Goal: Task Accomplishment & Management: Manage account settings

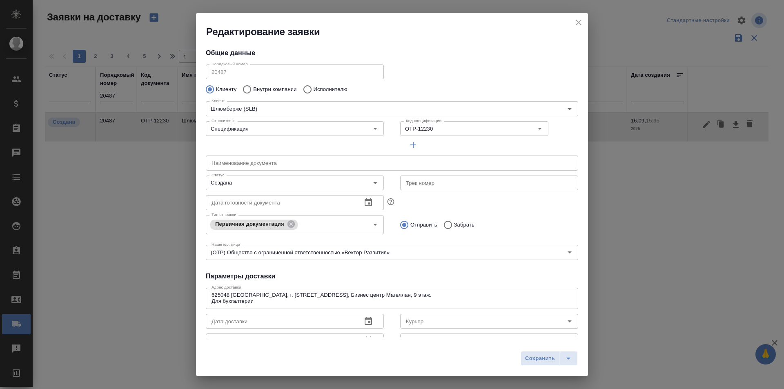
scroll to position [41, 0]
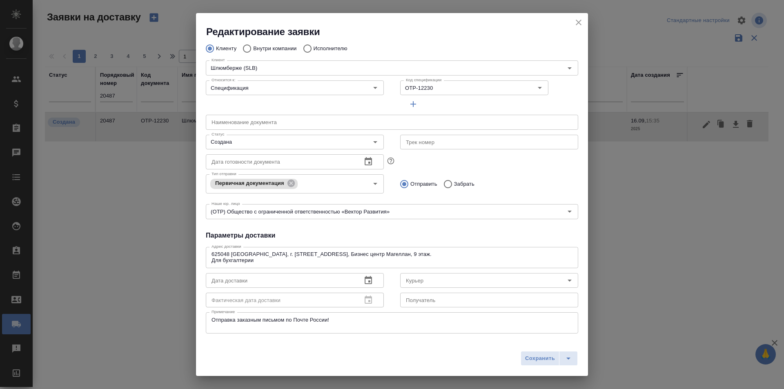
click at [580, 22] on icon "close" at bounding box center [579, 23] width 10 height 10
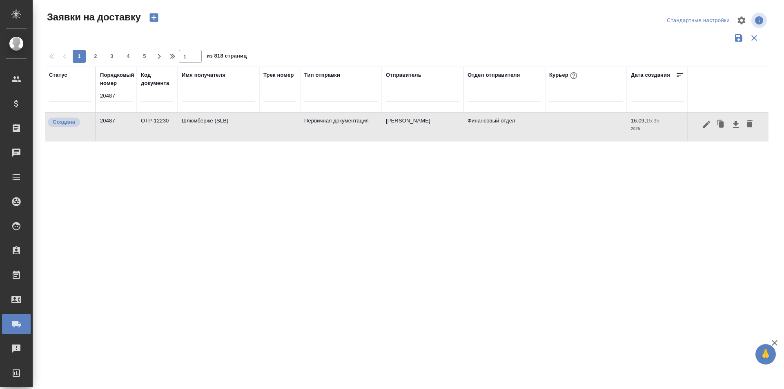
click at [120, 95] on input "20487" at bounding box center [116, 95] width 33 height 11
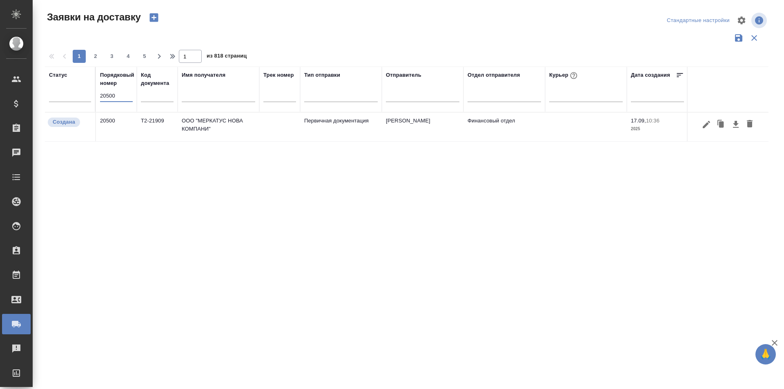
type input "20500"
click at [710, 127] on icon "button" at bounding box center [707, 125] width 10 height 10
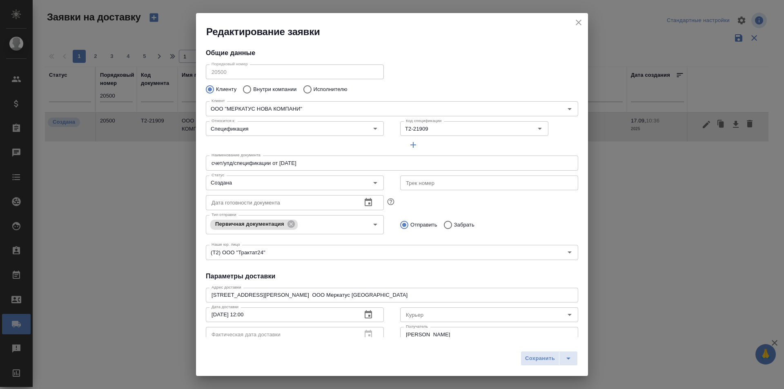
type input "[PERSON_NAME]"
type input ".7 903 018 54 60"
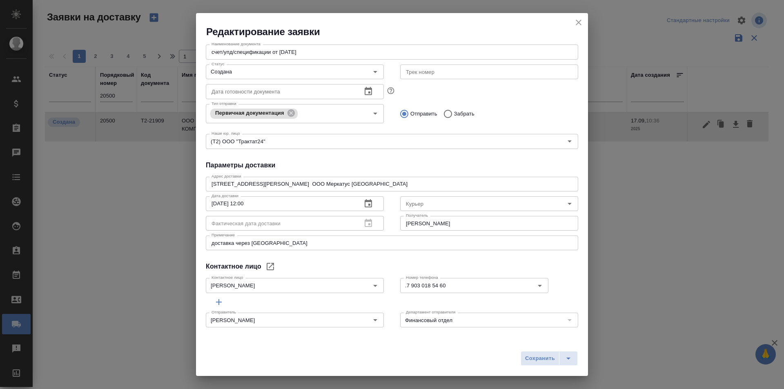
scroll to position [0, 0]
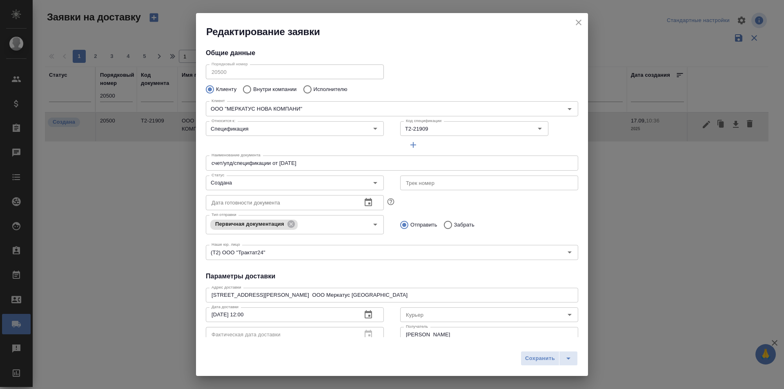
click at [576, 27] on icon "close" at bounding box center [579, 23] width 10 height 10
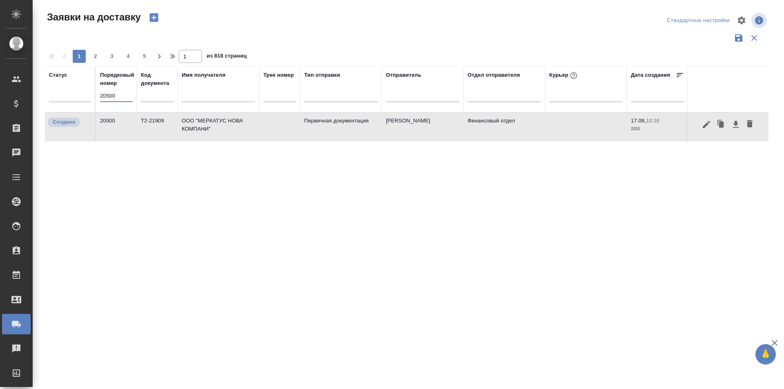
click at [100, 95] on input "20500" at bounding box center [116, 95] width 33 height 11
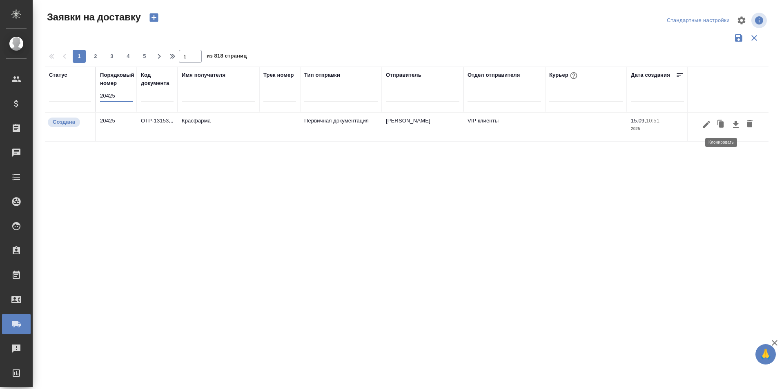
type input "20425"
click at [707, 127] on icon "button" at bounding box center [707, 125] width 10 height 10
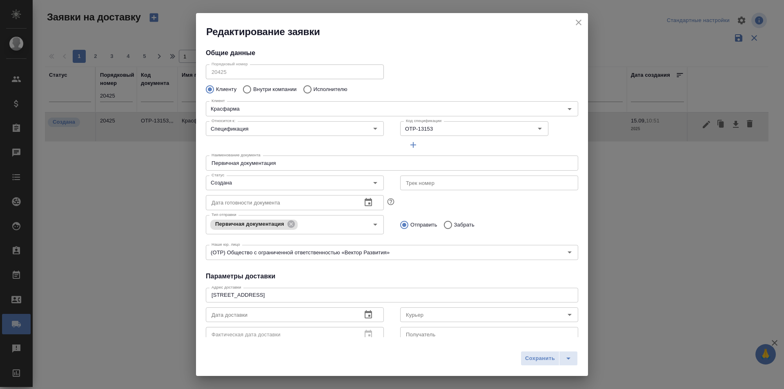
type input "[PERSON_NAME]"
type input "[PHONE_NUMBER]"
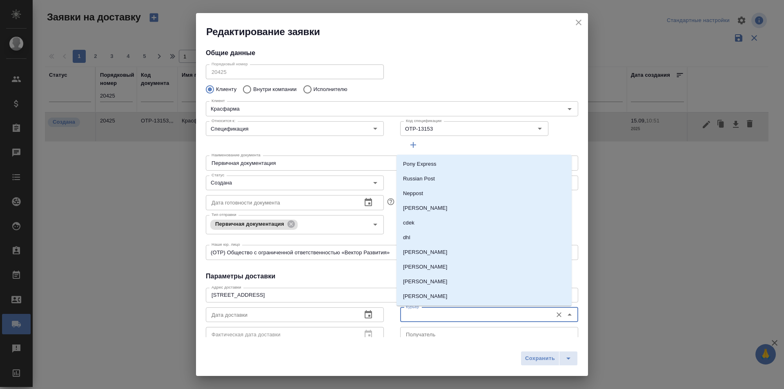
click at [441, 313] on input "Курьер" at bounding box center [476, 315] width 146 height 10
click at [440, 256] on li "[PERSON_NAME]" at bounding box center [484, 252] width 175 height 15
type input "[PERSON_NAME]"
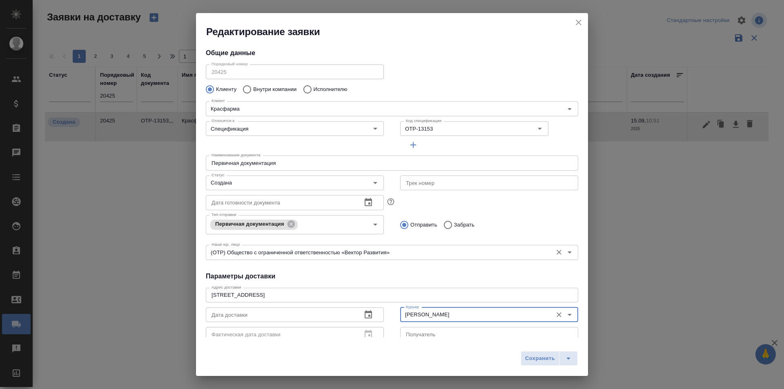
scroll to position [41, 0]
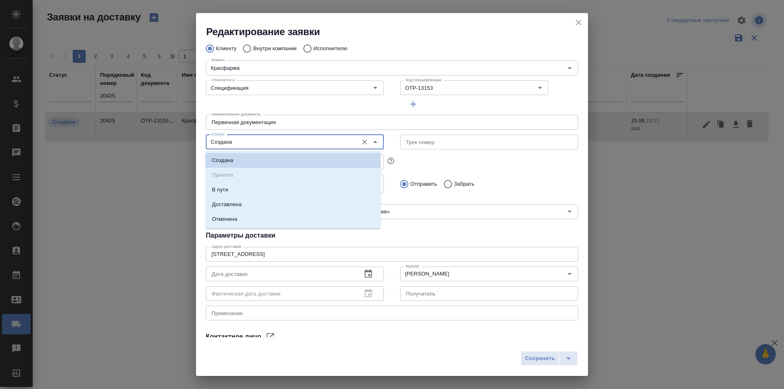
click at [269, 143] on input "Создана" at bounding box center [281, 142] width 146 height 10
click at [248, 187] on li "В пути" at bounding box center [292, 190] width 175 height 15
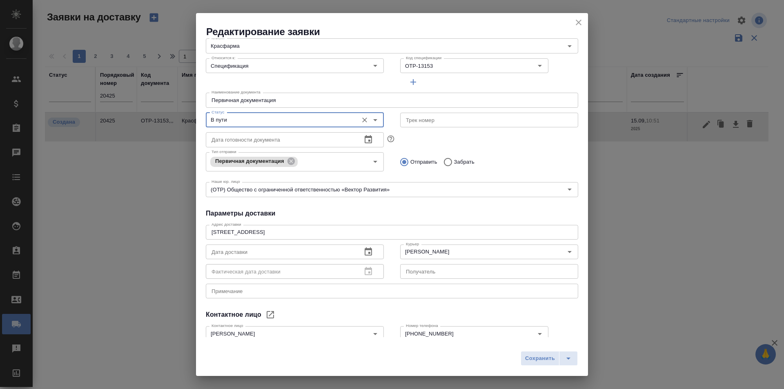
scroll to position [82, 0]
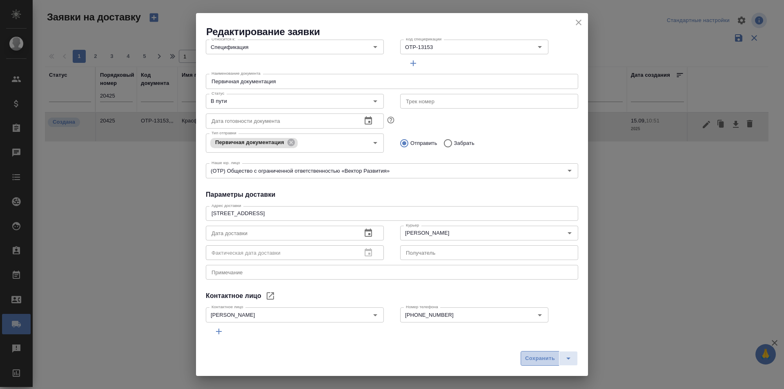
click at [526, 358] on span "Сохранить" at bounding box center [540, 358] width 30 height 9
type input "Создана"
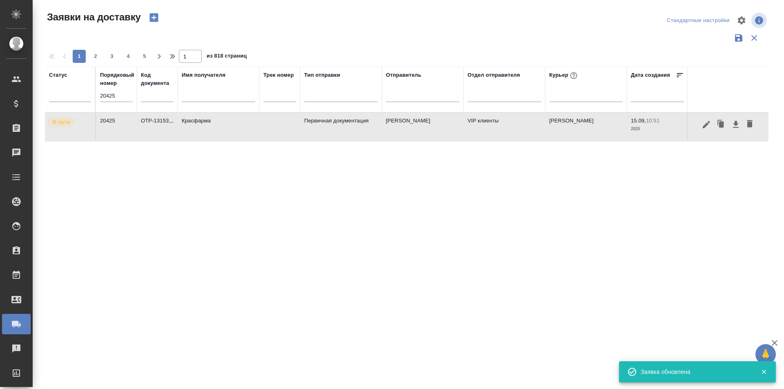
click at [313, 261] on div "Статус Порядковый номер 20425 Код документа Имя получателя Трек номер Тип отпра…" at bounding box center [407, 214] width 724 height 294
click at [734, 126] on icon "button" at bounding box center [736, 125] width 10 height 10
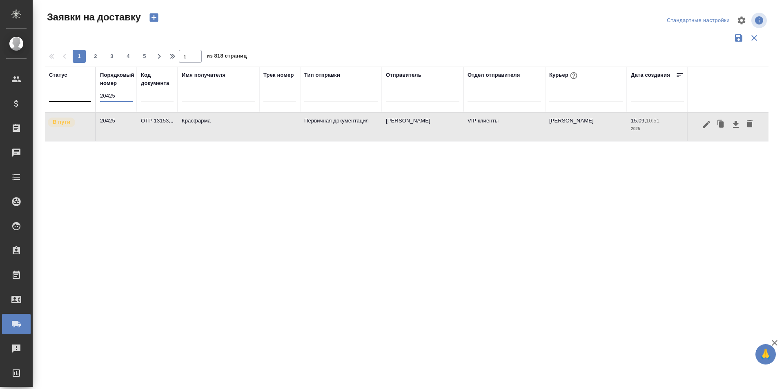
drag, startPoint x: 124, startPoint y: 93, endPoint x: 89, endPoint y: 93, distance: 34.7
click at [90, 93] on tr "Статус Порядковый номер 20425 Код документа Имя получателя Трек номер Тип отпра…" at bounding box center [468, 90] width 847 height 46
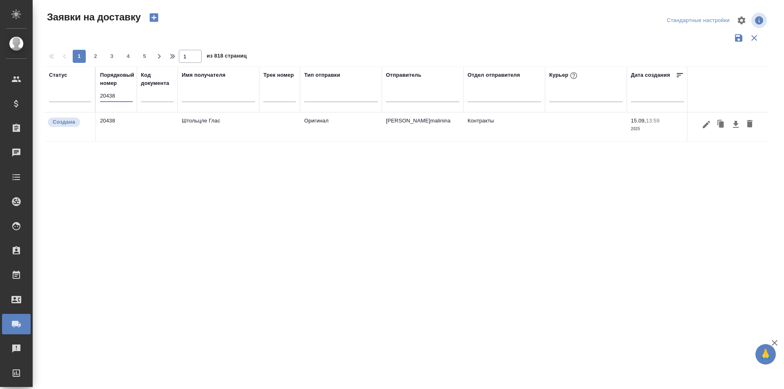
type input "20438"
click at [705, 130] on button "button" at bounding box center [707, 125] width 14 height 16
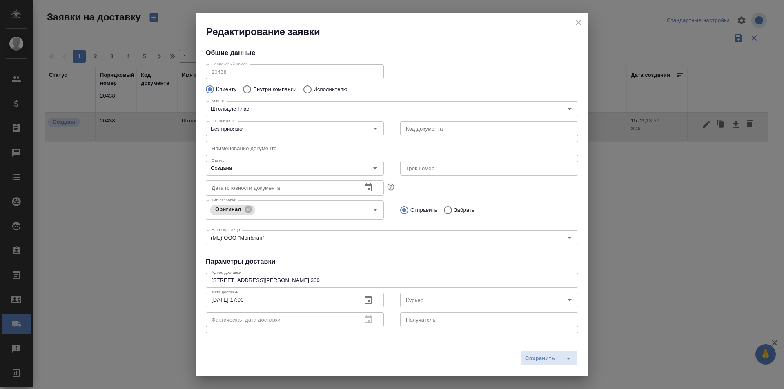
type input "[PERSON_NAME]"
type input "+ 7 915 300 19 24"
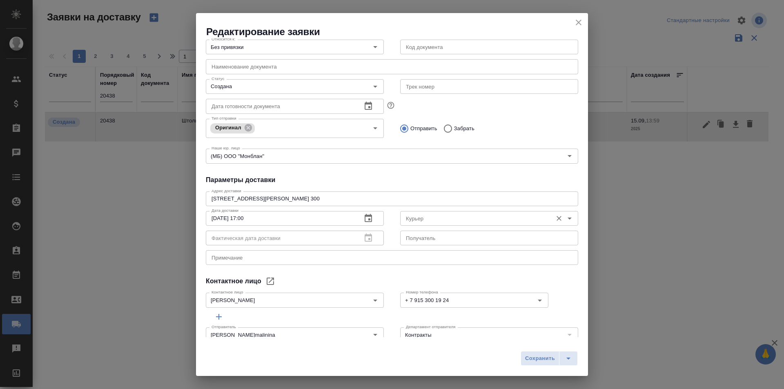
click at [420, 213] on div "Курьер" at bounding box center [489, 218] width 178 height 15
click at [437, 220] on input "Курьер" at bounding box center [476, 219] width 146 height 10
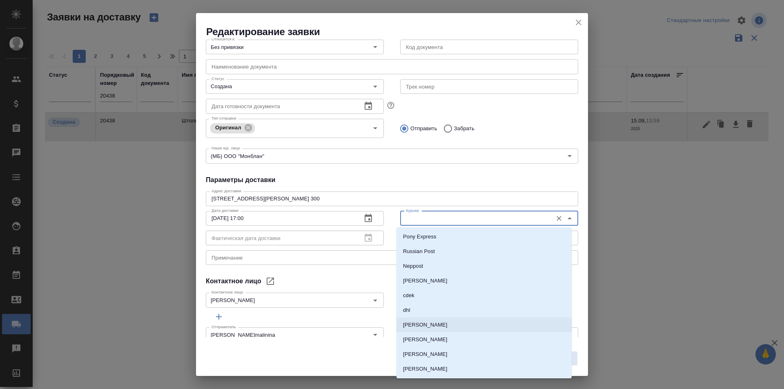
click at [438, 327] on p "[PERSON_NAME]" at bounding box center [425, 325] width 45 height 8
type input "[PERSON_NAME]"
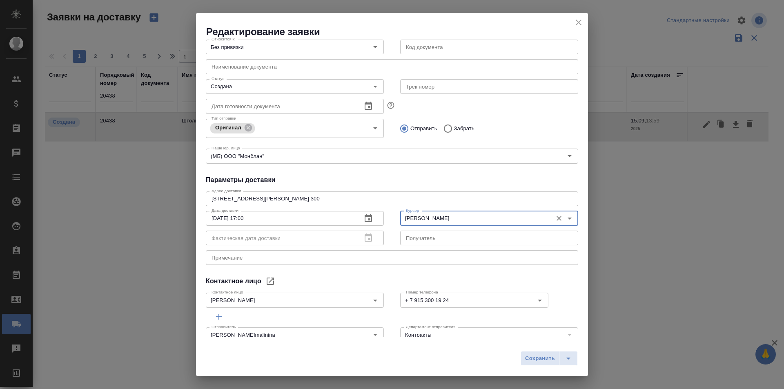
scroll to position [0, 0]
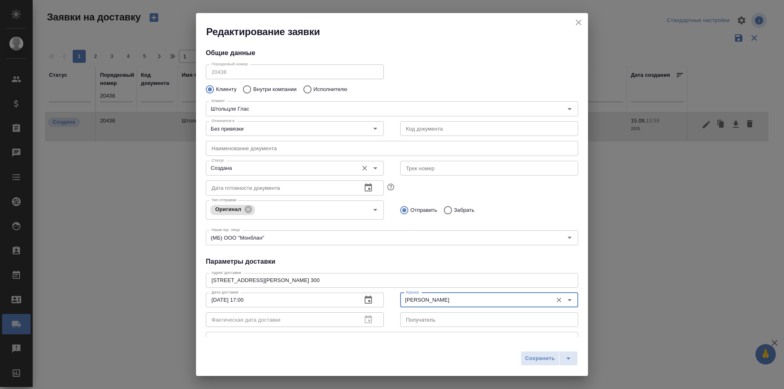
click at [259, 171] on input "Создана" at bounding box center [281, 168] width 146 height 10
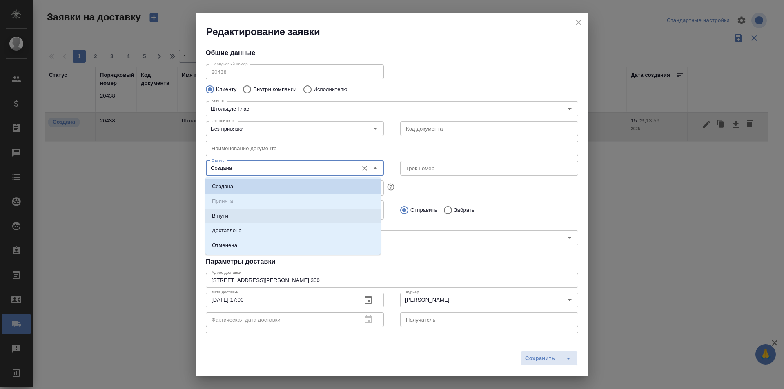
click at [238, 217] on li "В пути" at bounding box center [292, 216] width 175 height 15
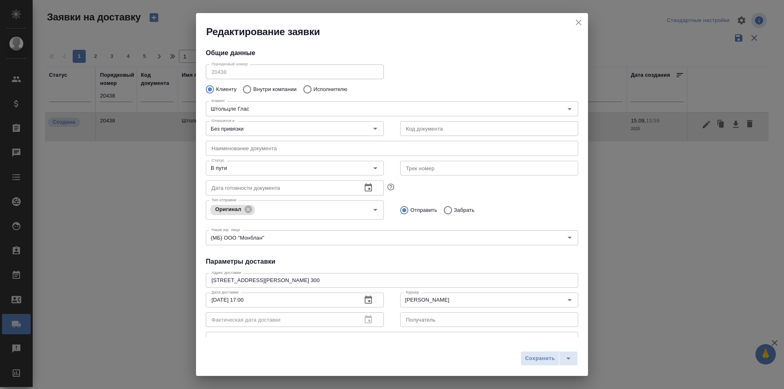
drag, startPoint x: 356, startPoint y: 258, endPoint x: 377, endPoint y: 265, distance: 22.7
click at [356, 258] on h4 "Параметры доставки" at bounding box center [392, 262] width 372 height 10
click at [569, 360] on icon "split button" at bounding box center [569, 359] width 10 height 10
click at [567, 343] on li "Сохранить и скачать" at bounding box center [550, 341] width 65 height 13
type input "Создана"
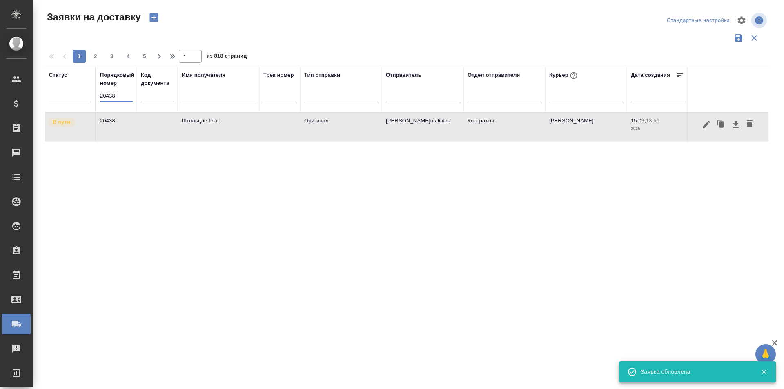
click at [122, 92] on input "20438" at bounding box center [116, 95] width 33 height 11
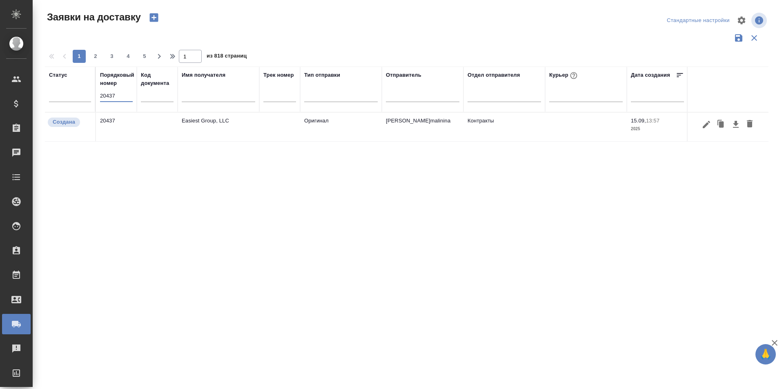
type input "20437"
click at [706, 125] on icon "button" at bounding box center [706, 123] width 7 height 7
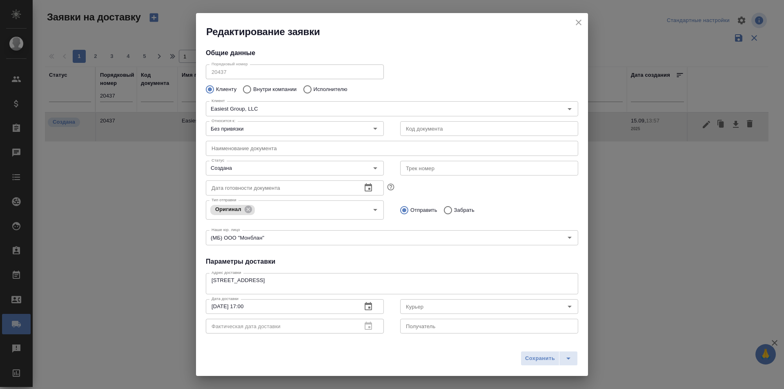
type input "[PERSON_NAME]"
type input "[PHONE_NUMBER]"
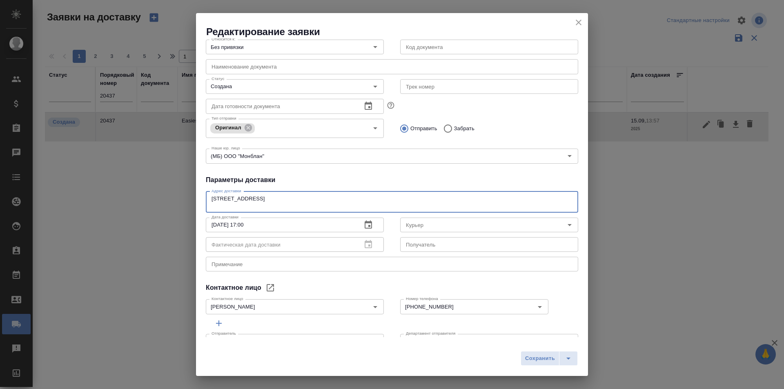
drag, startPoint x: 318, startPoint y: 197, endPoint x: 241, endPoint y: 199, distance: 76.4
click at [241, 199] on textarea "[STREET_ADDRESS]" at bounding box center [392, 202] width 361 height 13
click at [419, 217] on div "[PERSON_NAME]" at bounding box center [489, 224] width 178 height 20
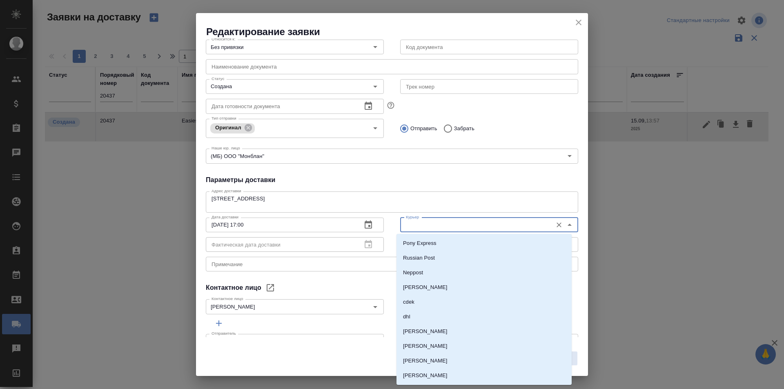
click at [424, 230] on input "Курьер" at bounding box center [476, 225] width 146 height 10
click at [435, 334] on p "[PERSON_NAME]" at bounding box center [425, 332] width 45 height 8
type input "[PERSON_NAME]"
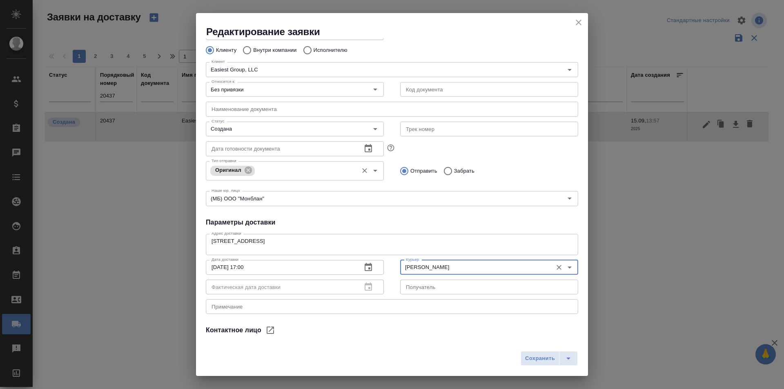
scroll to position [0, 0]
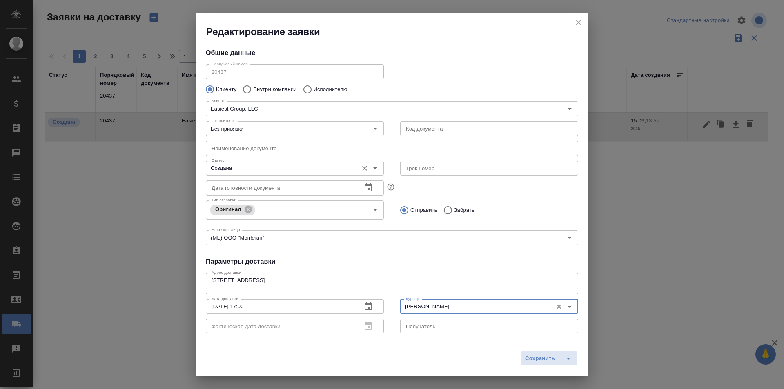
click at [263, 174] on div "Создана Статус" at bounding box center [295, 168] width 178 height 15
click at [255, 169] on input "Создана" at bounding box center [281, 168] width 146 height 10
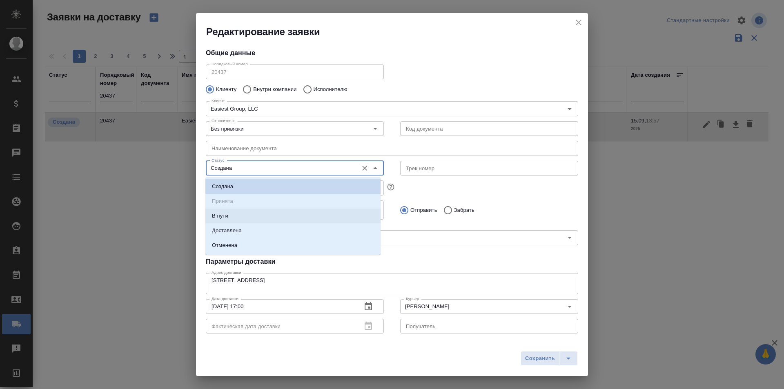
click at [259, 219] on li "В пути" at bounding box center [292, 216] width 175 height 15
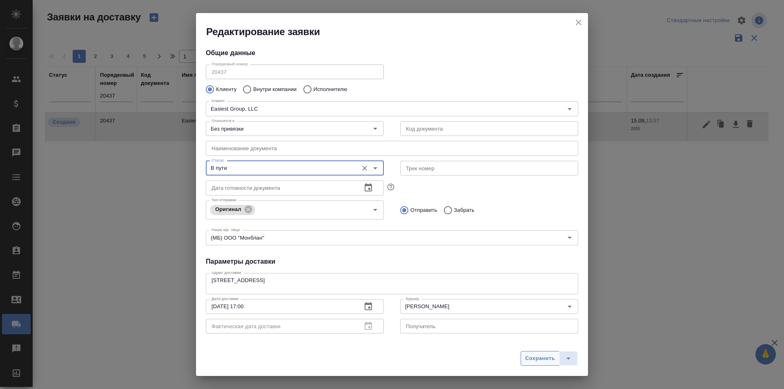
click at [548, 361] on span "Сохранить" at bounding box center [540, 358] width 30 height 9
type input "Создана"
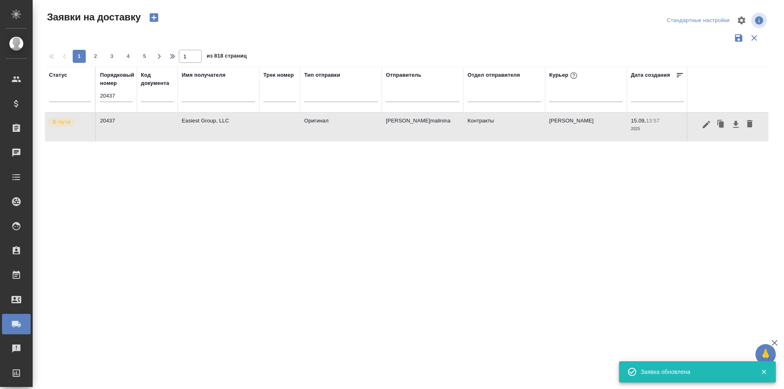
drag, startPoint x: 778, startPoint y: 202, endPoint x: 755, endPoint y: 161, distance: 47.4
click at [778, 202] on div "Заявки на доставку Стандартные настройки 1 2 3 4 5 1 из 818 страниц Статус Поря…" at bounding box center [409, 182] width 739 height 365
click at [738, 127] on icon "button" at bounding box center [736, 125] width 10 height 10
